Goal: Task Accomplishment & Management: Complete application form

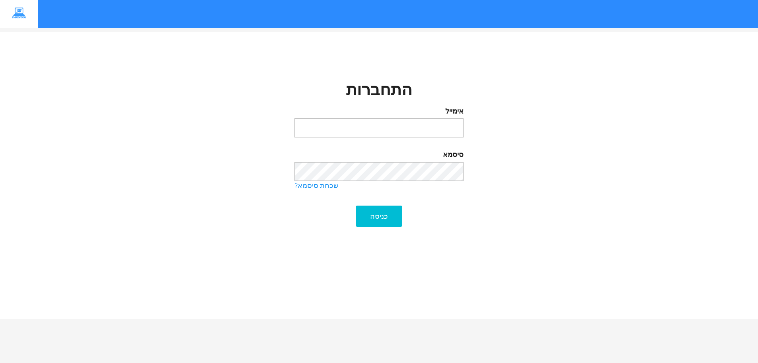
type input "[EMAIL_ADDRESS][DOMAIN_NAME]"
click at [382, 212] on div "כניסה" at bounding box center [379, 215] width 47 height 21
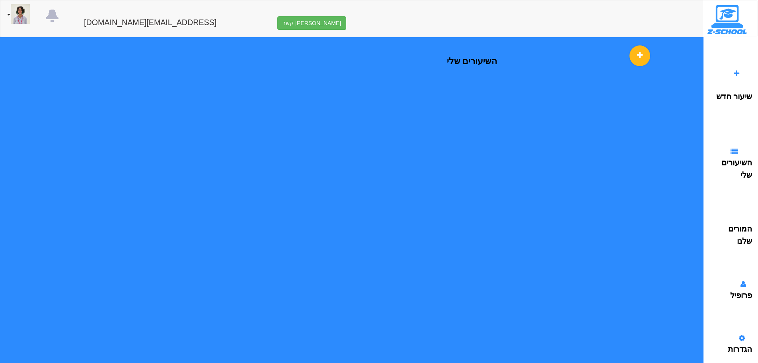
click at [734, 67] on div "שיעור חדש השיעורים שלי המורים שלנו" at bounding box center [731, 363] width 55 height 653
click at [734, 76] on icon at bounding box center [737, 73] width 6 height 7
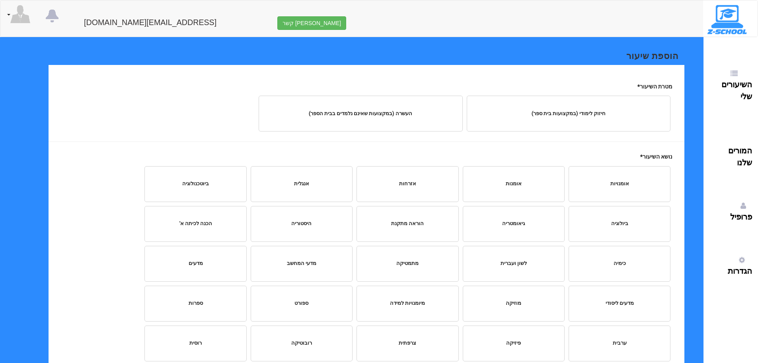
click at [593, 115] on div "חיזוק לימודי (במקצועות בית ספר)" at bounding box center [569, 114] width 192 height 8
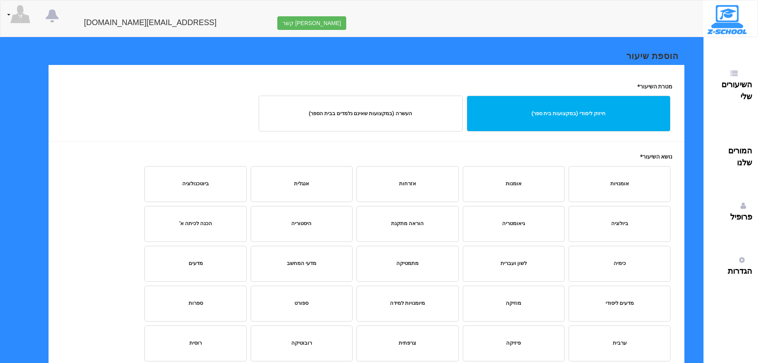
click at [430, 265] on div "מתמטיקה" at bounding box center [407, 264] width 89 height 8
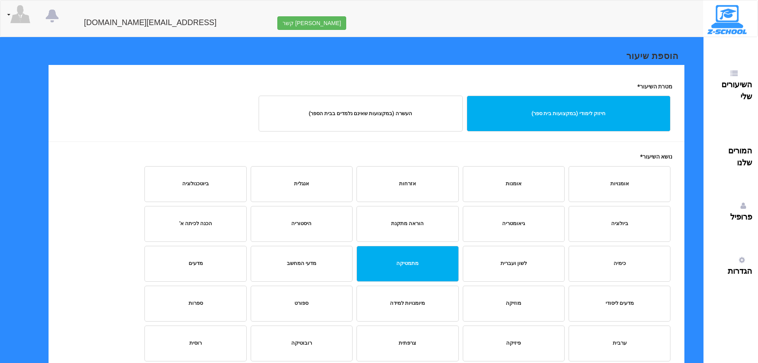
click at [509, 349] on div "פיזיקה" at bounding box center [514, 343] width 102 height 36
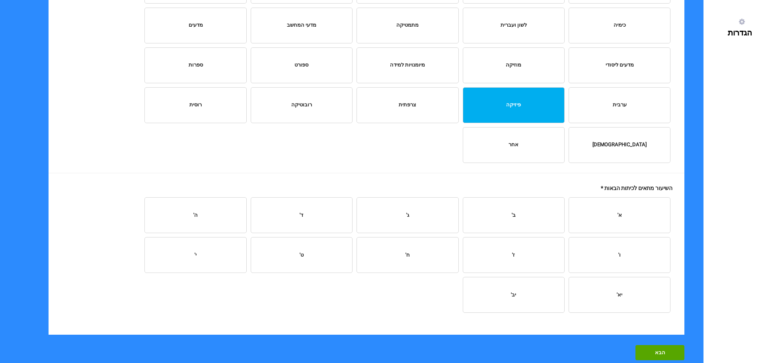
scroll to position [239, 0]
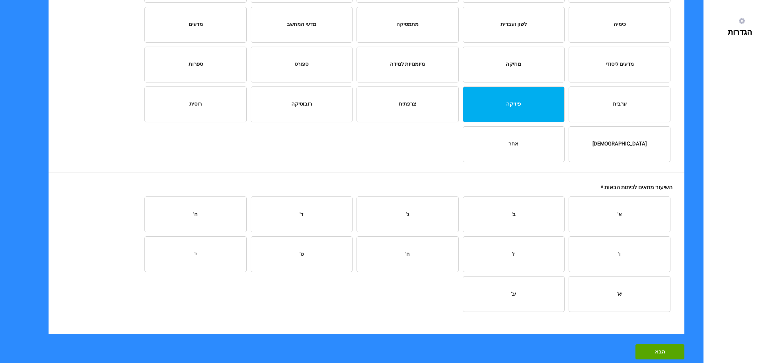
click at [624, 262] on div "ו'" at bounding box center [620, 254] width 102 height 36
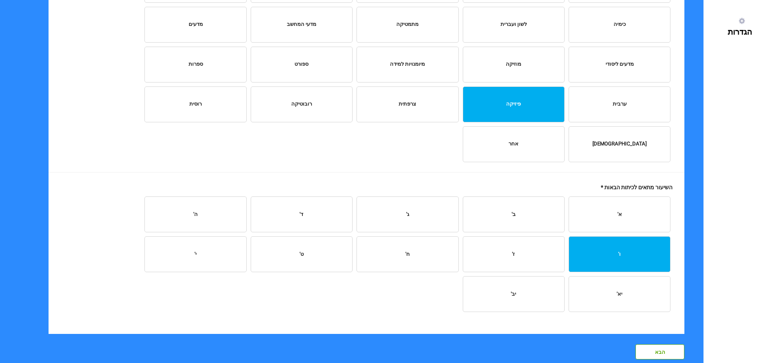
click at [654, 350] on div "הבא" at bounding box center [660, 351] width 49 height 15
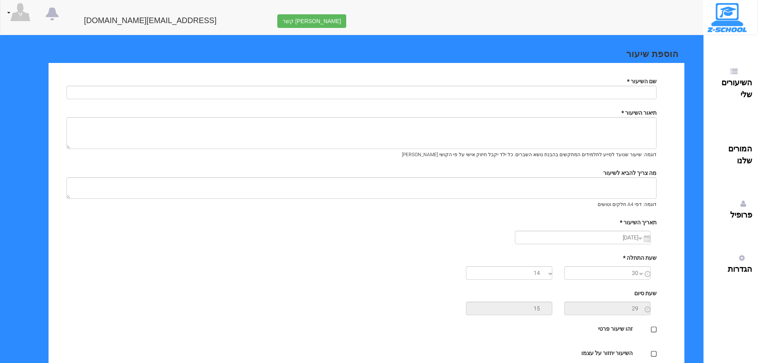
scroll to position [0, 0]
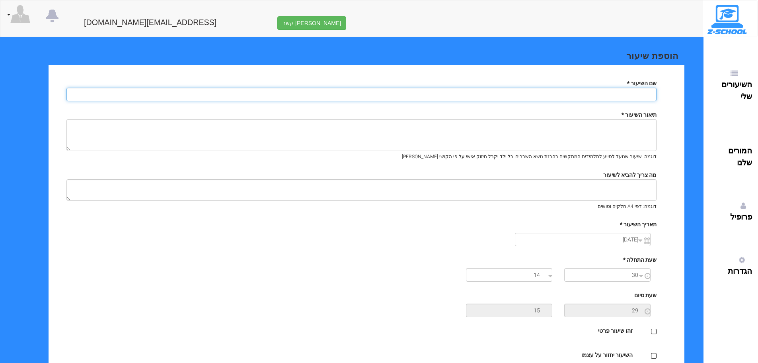
click at [631, 96] on input "text" at bounding box center [361, 95] width 590 height 14
type input "p"
type input "פיזיקה [PERSON_NAME] כיתה ח"
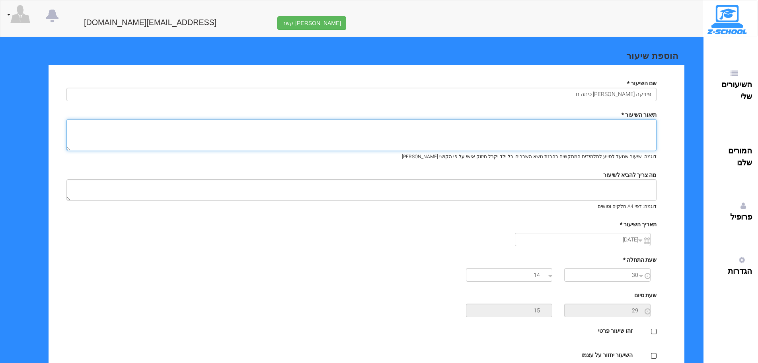
click at [610, 123] on textarea at bounding box center [361, 135] width 590 height 32
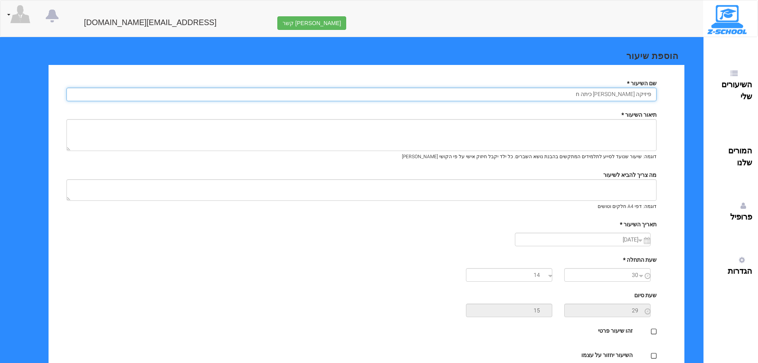
click at [622, 92] on input "פיזיקה [PERSON_NAME] כיתה ח" at bounding box center [361, 95] width 590 height 14
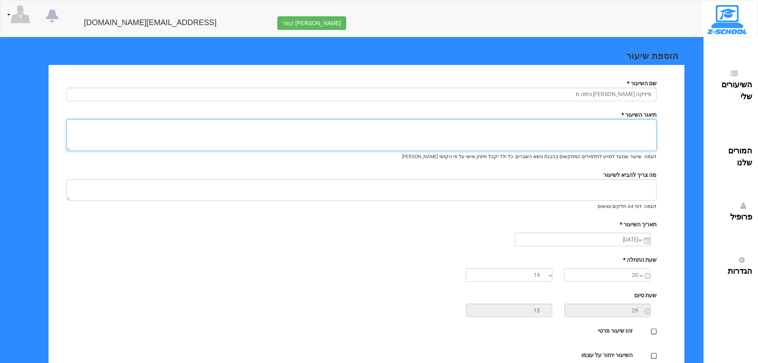
click at [633, 135] on textarea at bounding box center [361, 135] width 590 height 32
paste textarea "פיזיקה [PERSON_NAME] כיתה ח"
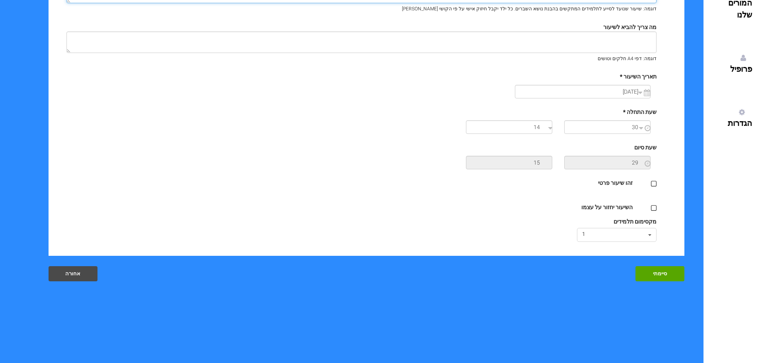
scroll to position [119, 0]
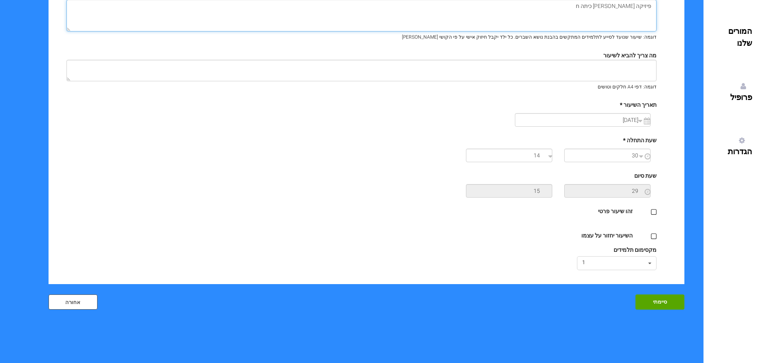
type textarea "פיזיקה [PERSON_NAME] כיתה ח"
click at [70, 305] on div "אחורה" at bounding box center [73, 301] width 49 height 15
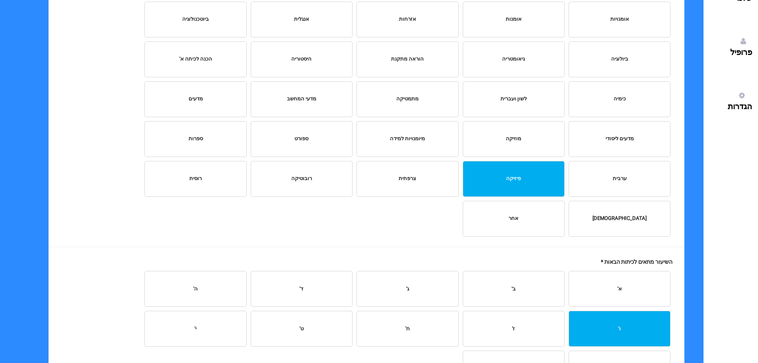
scroll to position [199, 0]
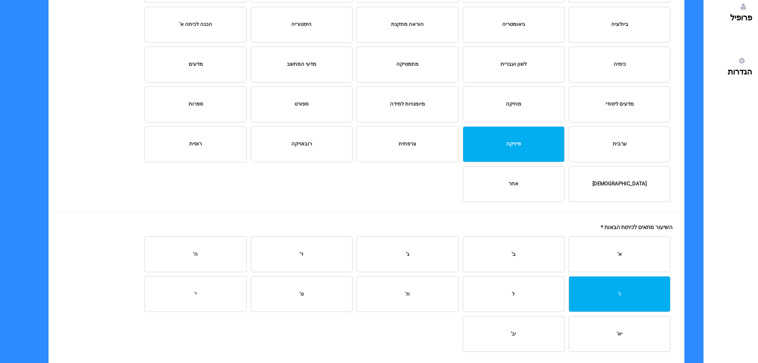
click at [420, 296] on div "ח'" at bounding box center [407, 294] width 89 height 8
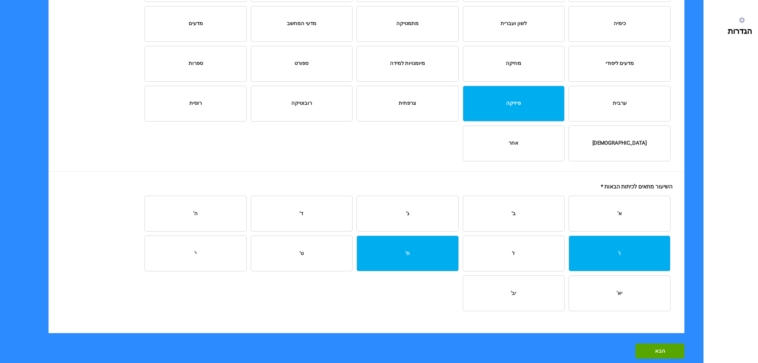
scroll to position [279, 0]
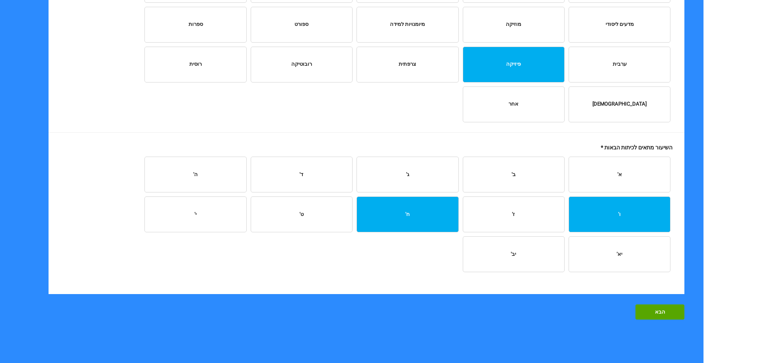
click at [600, 221] on div "ו'" at bounding box center [620, 214] width 102 height 36
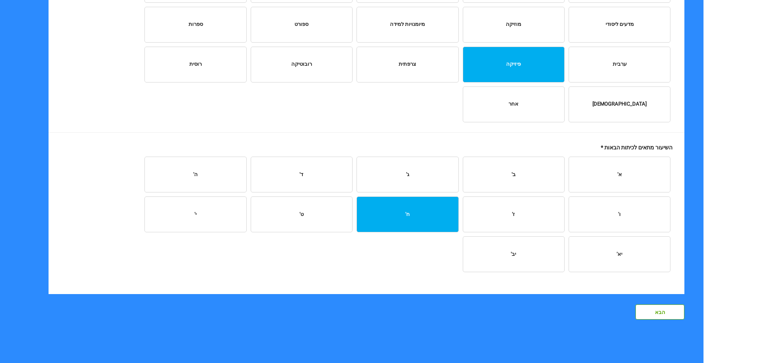
click at [668, 311] on div "הבא" at bounding box center [660, 311] width 49 height 15
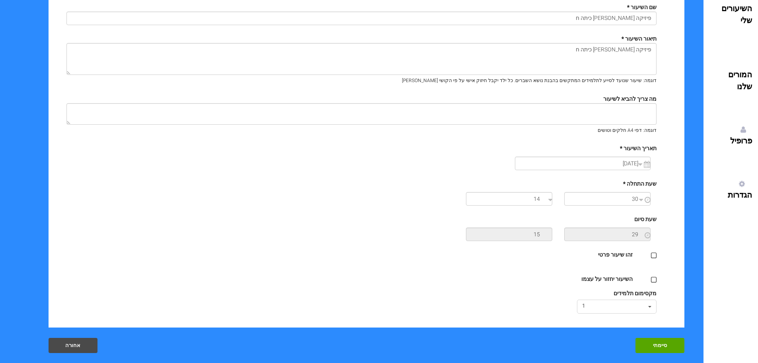
scroll to position [80, 0]
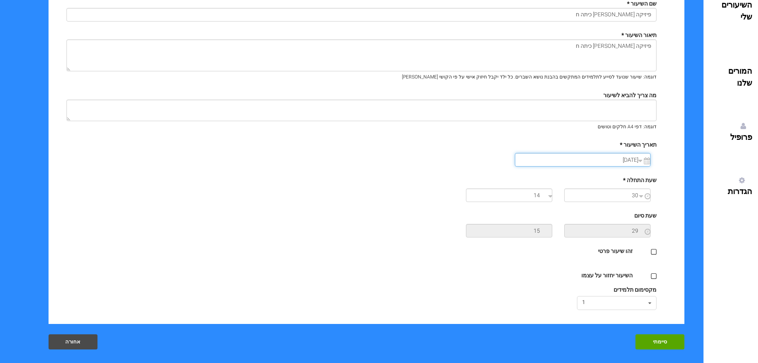
click at [646, 158] on input "17/09/2025" at bounding box center [583, 160] width 136 height 14
click at [545, 226] on td "18" at bounding box center [547, 223] width 12 height 12
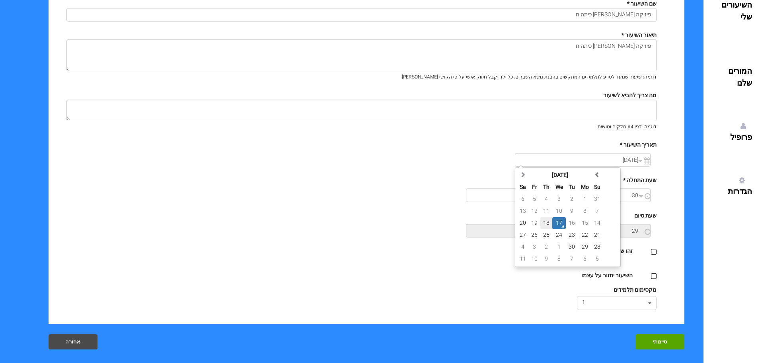
type input "18/09/2025"
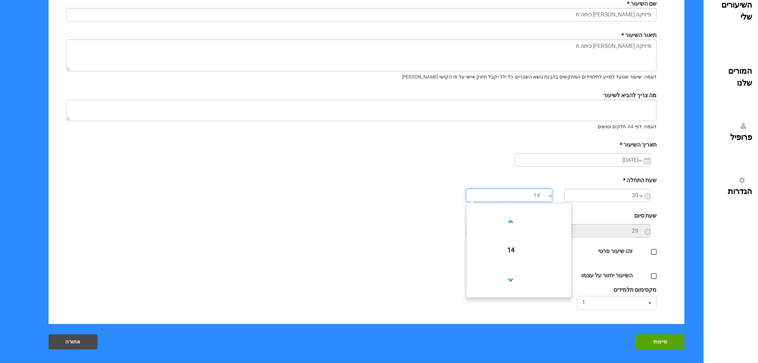
click at [543, 197] on input "14" at bounding box center [509, 195] width 86 height 14
click at [508, 227] on span at bounding box center [511, 222] width 22 height 22
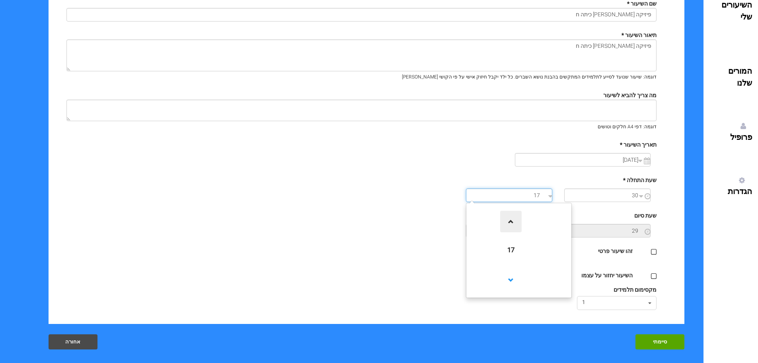
type input "18"
type input "19"
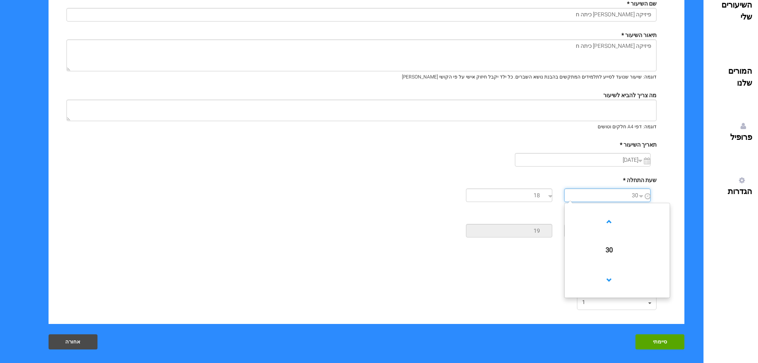
click at [619, 201] on input "30" at bounding box center [608, 195] width 86 height 14
click at [614, 221] on span at bounding box center [610, 222] width 22 height 22
type input "00"
type input "0"
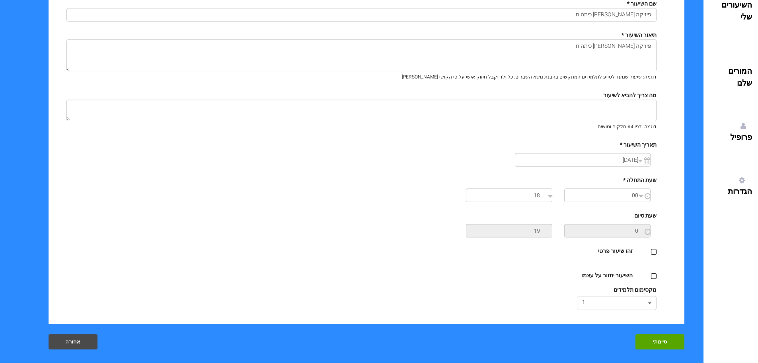
click at [463, 291] on div "מקסימום תלמידים" at bounding box center [362, 290] width 602 height 8
click at [655, 252] on icon at bounding box center [654, 251] width 6 height 7
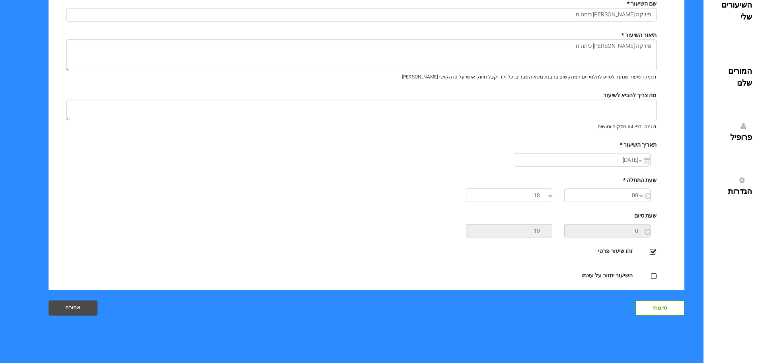
click at [657, 310] on div "סיימתי" at bounding box center [660, 307] width 49 height 15
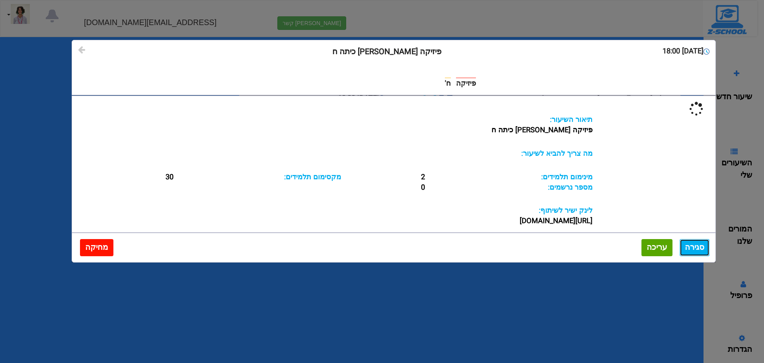
click at [690, 248] on button "סגירה" at bounding box center [695, 247] width 30 height 17
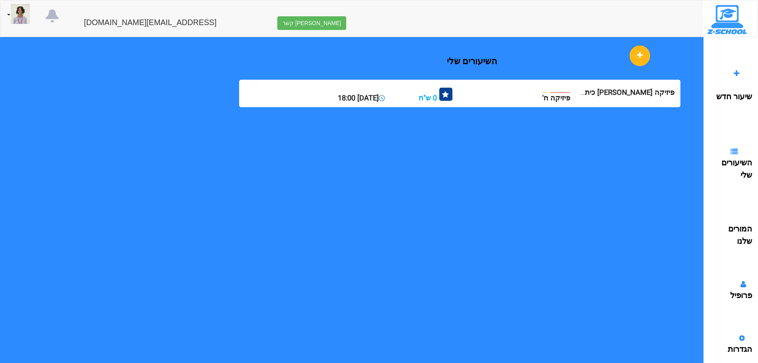
click at [509, 257] on div "השיעורים שלי פיזיקה [PERSON_NAME] כיתה ח פיזיקה ח' 0 ש"ח [DATE] 18:00 2 30" at bounding box center [370, 182] width 667 height 290
click at [414, 302] on div "השיעורים שלי פיזיקה [PERSON_NAME] כיתה ח פיזיקה ח' 0 ש"ח [DATE] 18:00 2 30" at bounding box center [370, 182] width 667 height 290
click at [248, 192] on div "השיעורים שלי פיזיקה [PERSON_NAME] כיתה ח פיזיקה ח' 0 ש"ח [DATE] 18:00 2 30" at bounding box center [370, 182] width 667 height 290
